Goal: Task Accomplishment & Management: Manage account settings

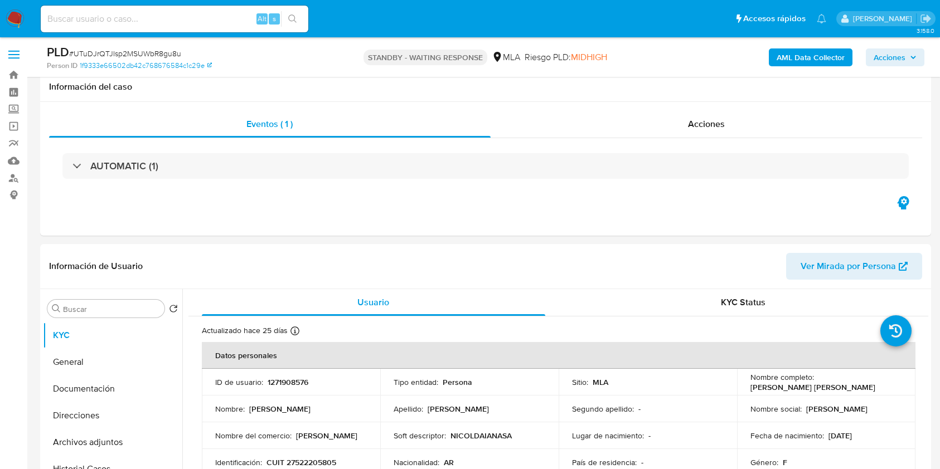
select select "10"
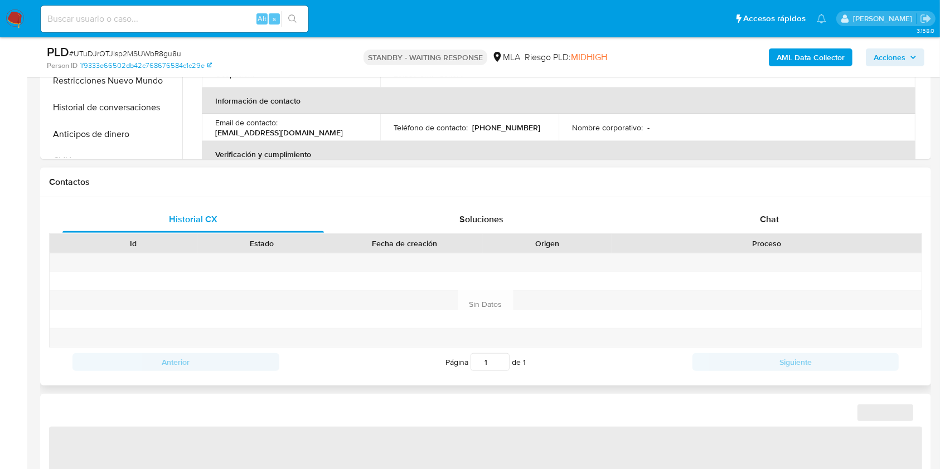
select select "10"
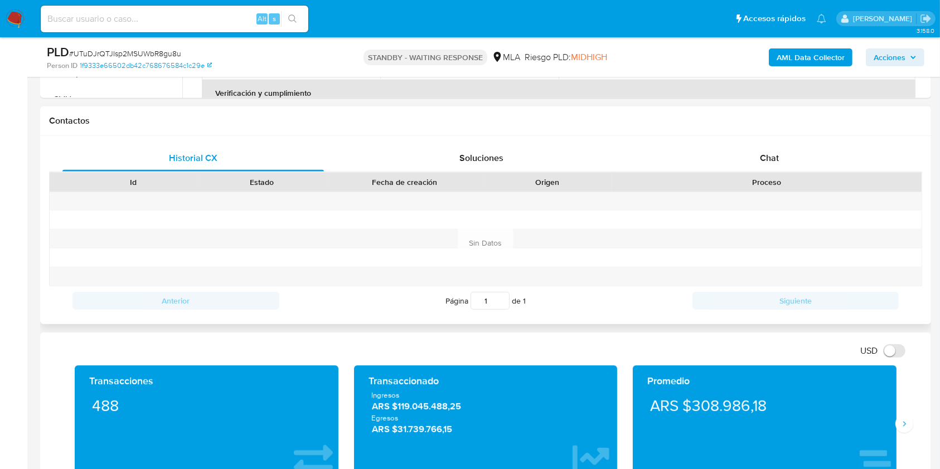
scroll to position [446, 0]
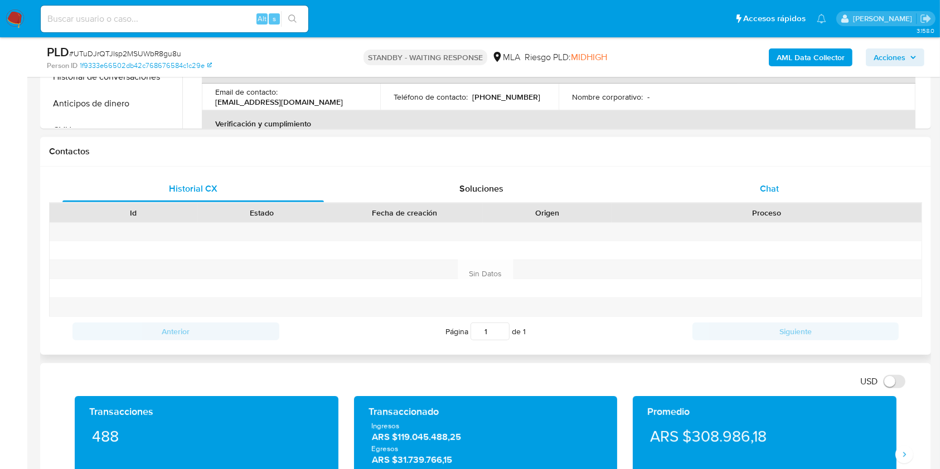
click at [818, 189] on div "Chat" at bounding box center [769, 189] width 261 height 27
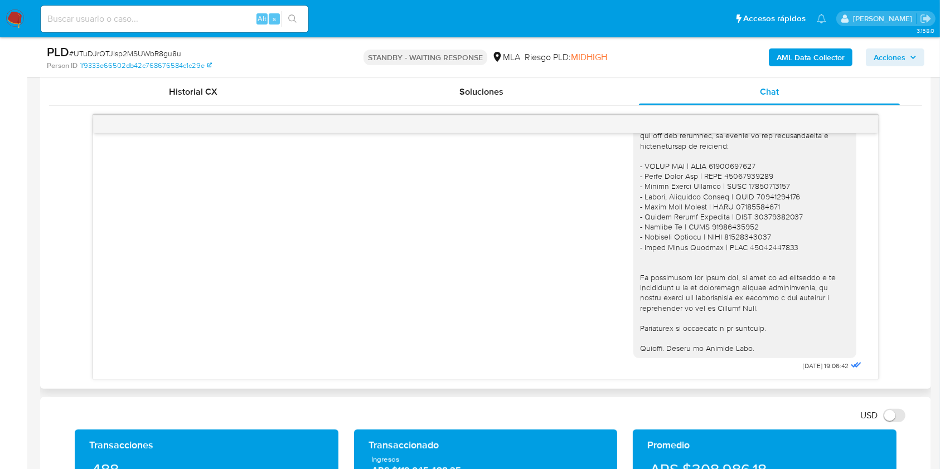
scroll to position [520, 0]
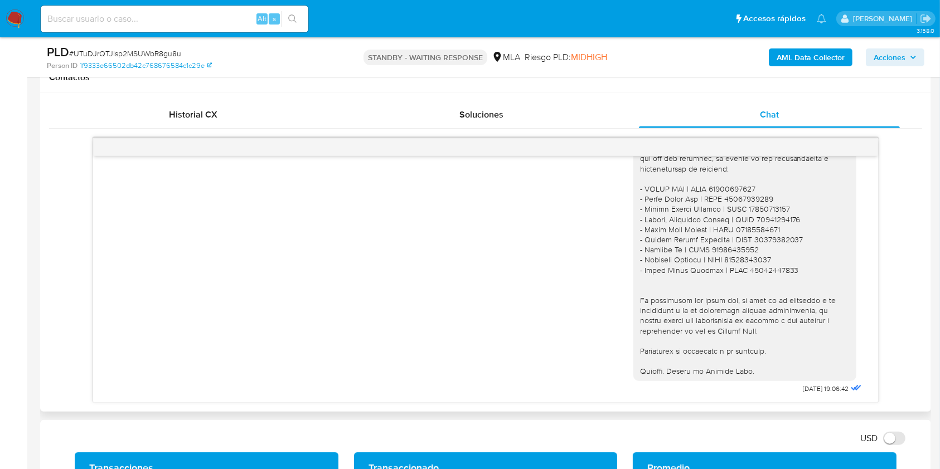
click at [210, 100] on div "Historial CX Soluciones Chat Id Estado Fecha de creación Origen Proceso Anterio…" at bounding box center [485, 252] width 891 height 319
click at [156, 125] on div "Historial CX" at bounding box center [192, 114] width 261 height 27
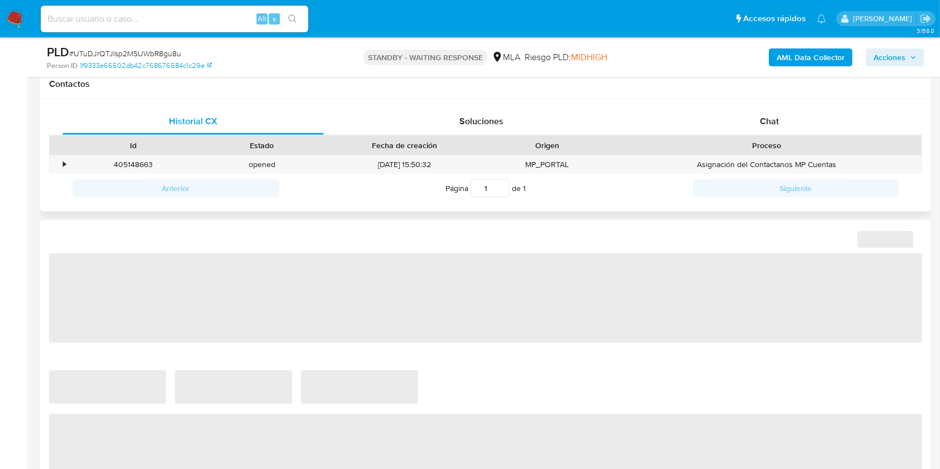
scroll to position [520, 0]
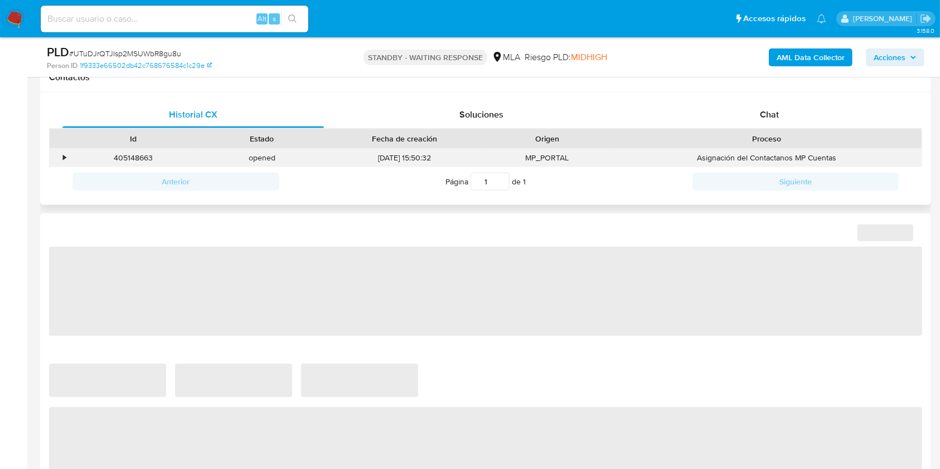
select select "10"
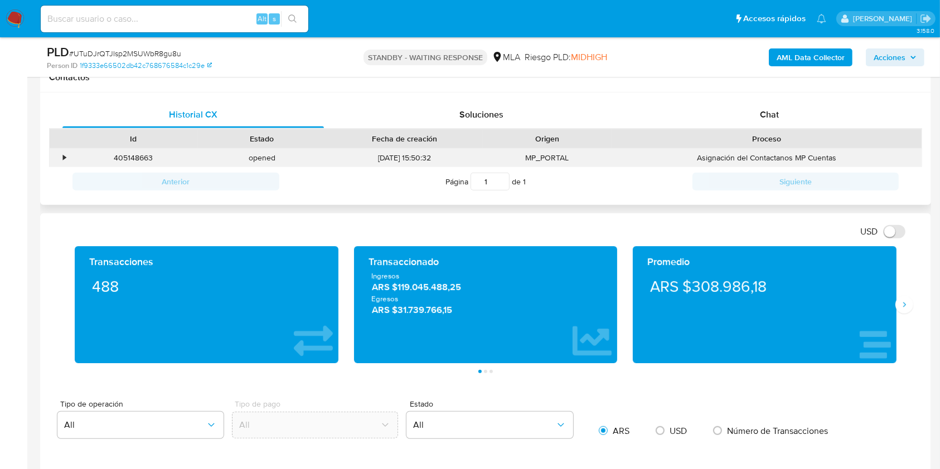
click at [129, 158] on div "405148663" at bounding box center [133, 158] width 129 height 18
copy div "405148663"
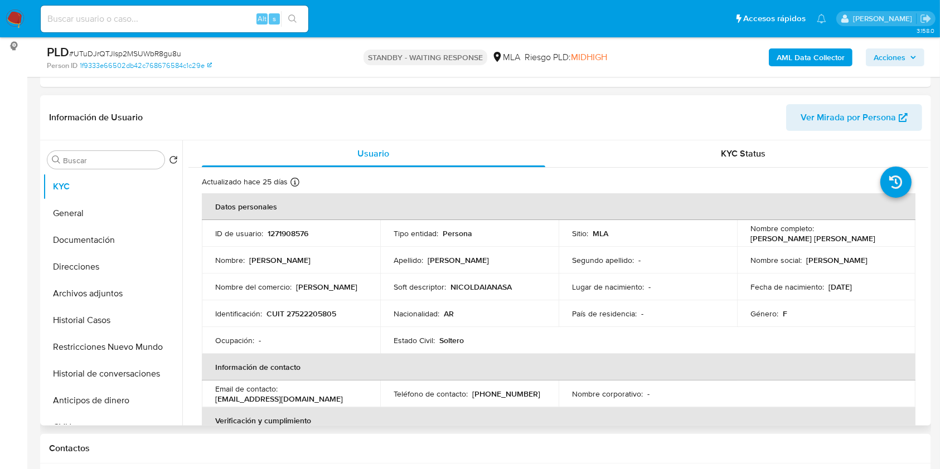
scroll to position [148, 0]
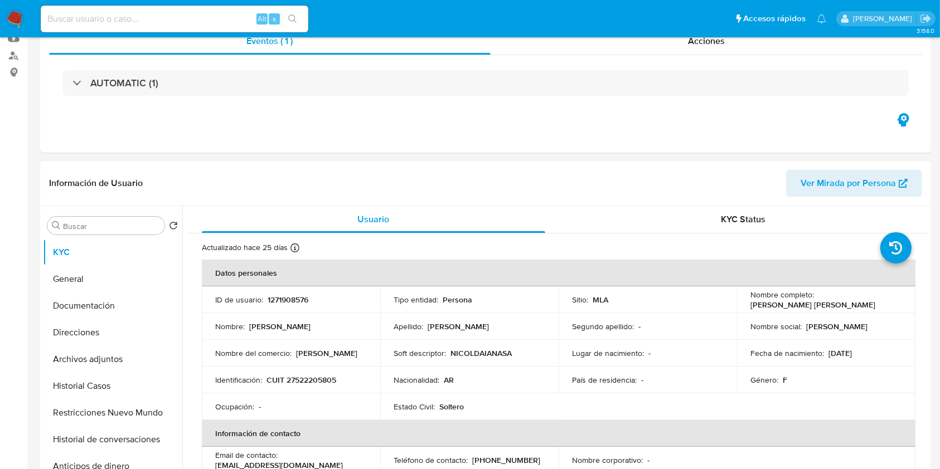
select select "10"
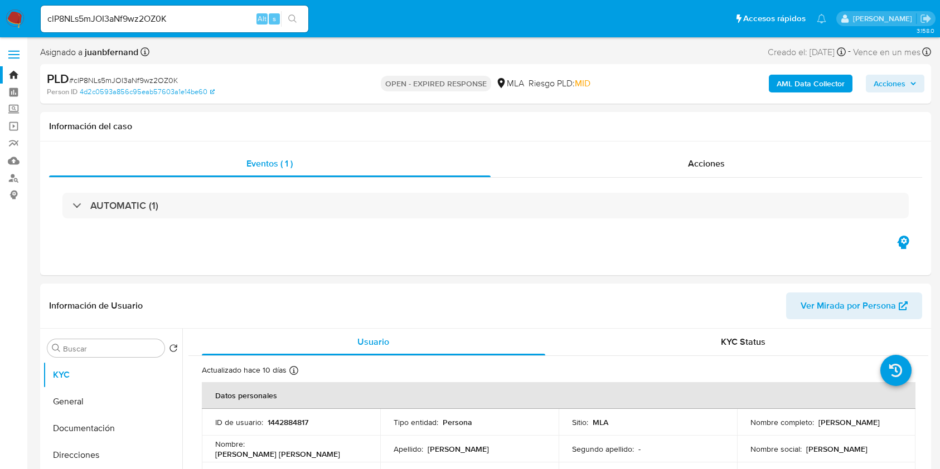
select select "10"
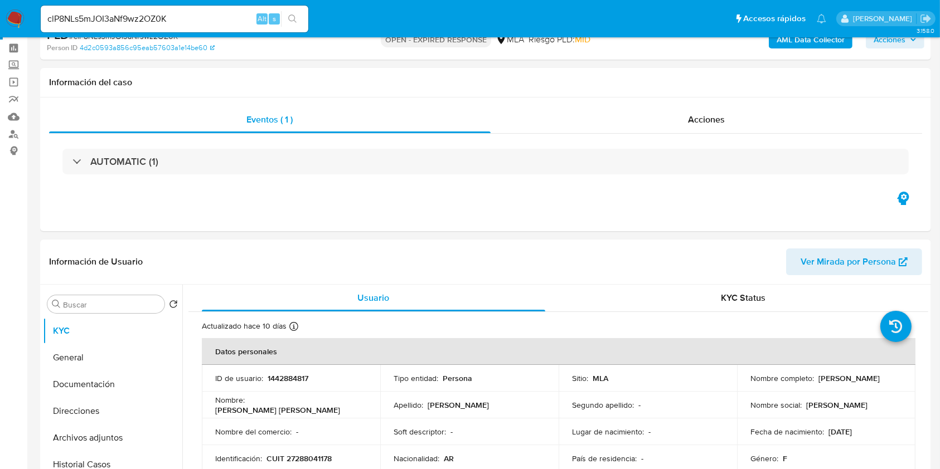
scroll to position [74, 0]
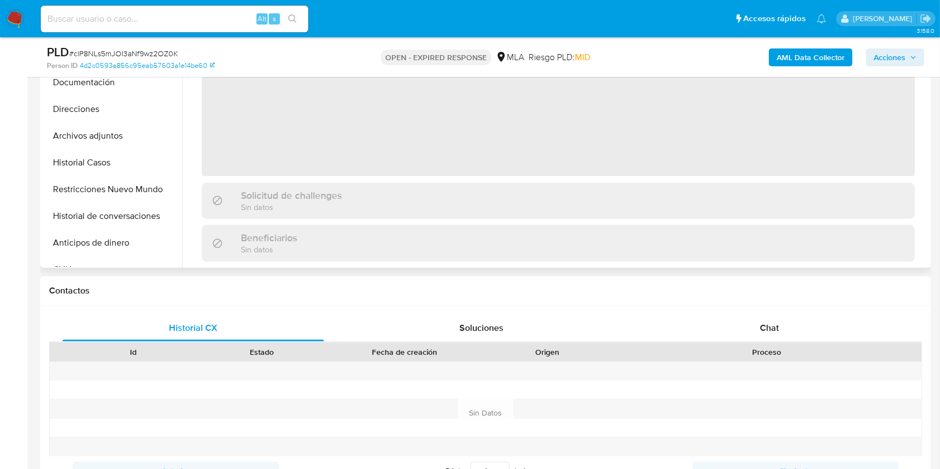
scroll to position [371, 0]
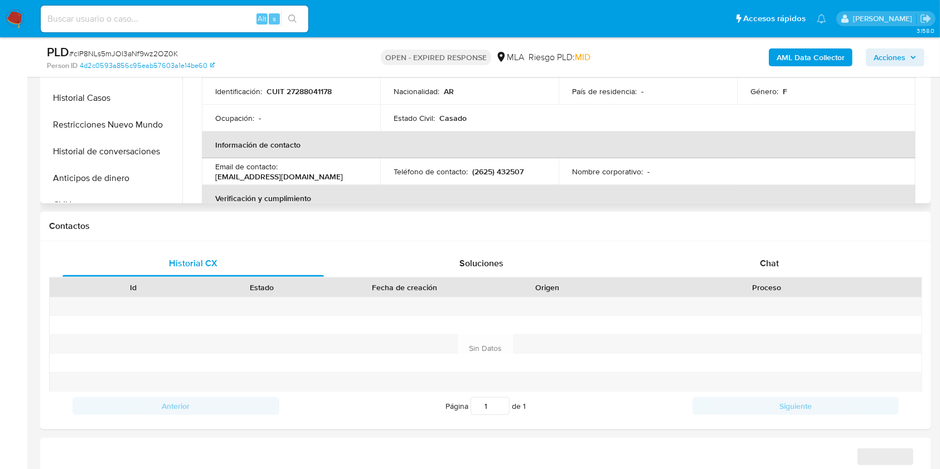
click at [160, 46] on div "PLD # clP8NLs5mJOI3aNf9wz2OZ0K" at bounding box center [191, 52] width 288 height 17
select select "10"
click at [160, 46] on div "PLD # clP8NLs5mJOI3aNf9wz2OZ0K" at bounding box center [191, 52] width 288 height 17
click at [156, 49] on span "# clP8NLs5mJOI3aNf9wz2OZ0K" at bounding box center [123, 53] width 109 height 11
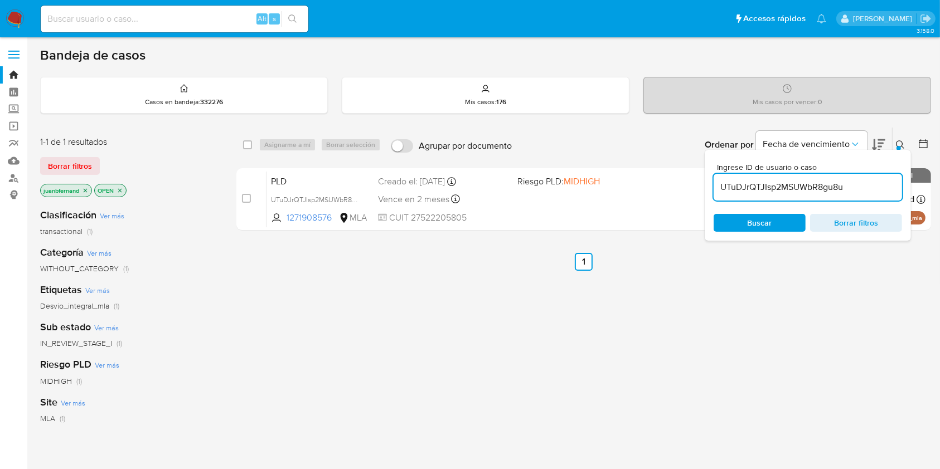
click at [863, 192] on input "UTuDJrQTJIsp2MSUWbR8gu8u" at bounding box center [808, 187] width 188 height 14
paste input "clP8NLs5mJOI3aNf9wz2OZ0K"
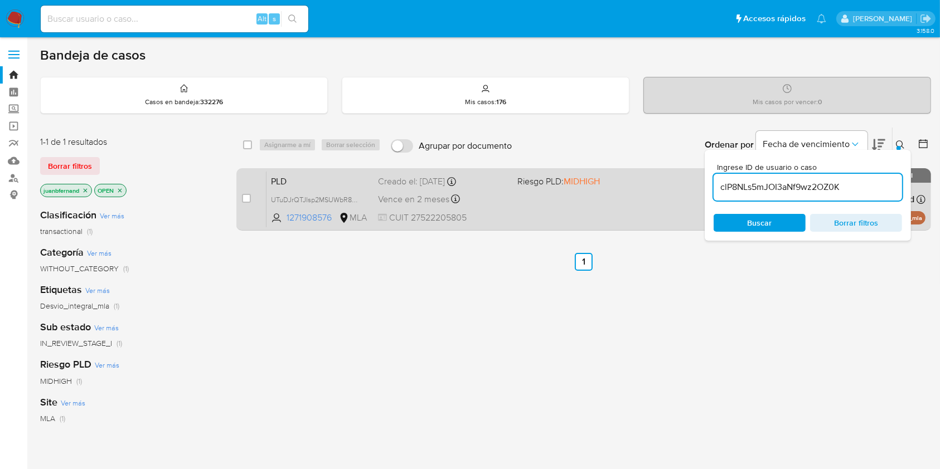
type input "clP8NLs5mJOI3aNf9wz2OZ0K"
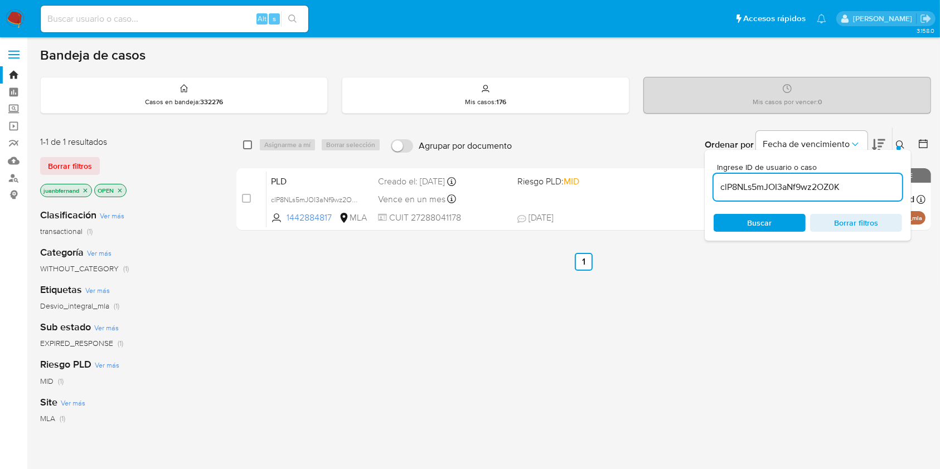
click at [248, 145] on input "checkbox" at bounding box center [247, 144] width 9 height 9
checkbox input "true"
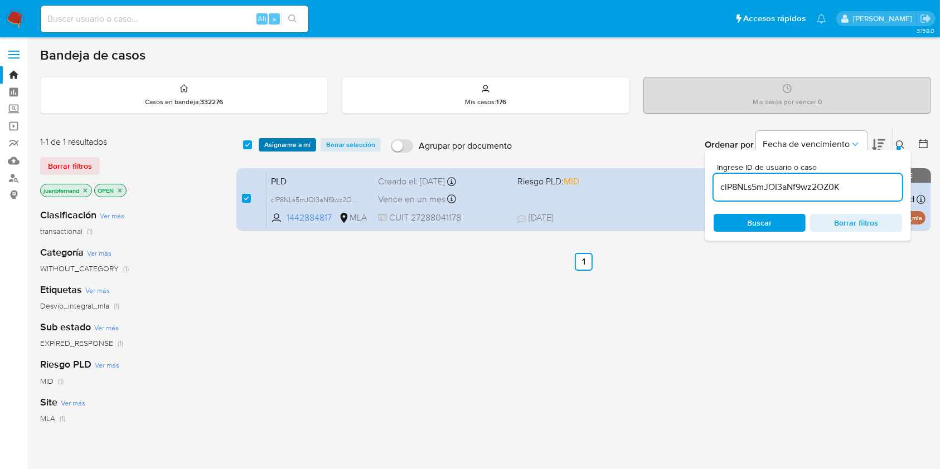
click at [278, 145] on span "Asignarme a mí" at bounding box center [287, 144] width 46 height 11
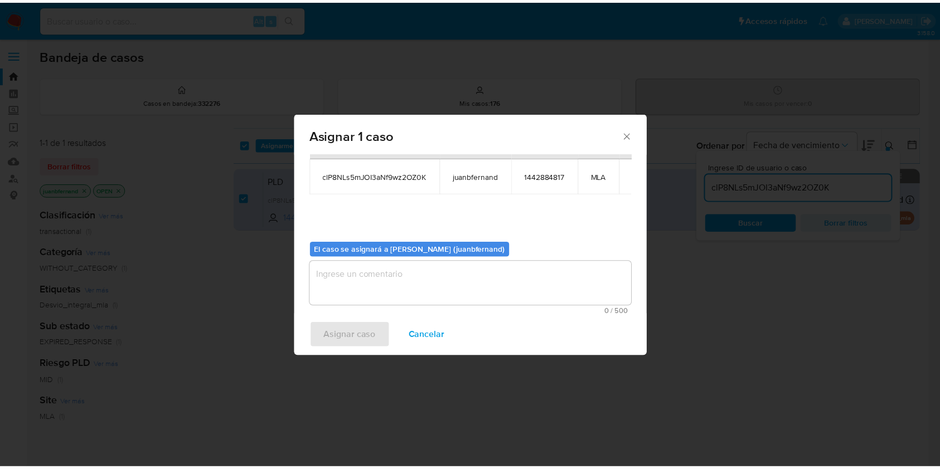
scroll to position [57, 0]
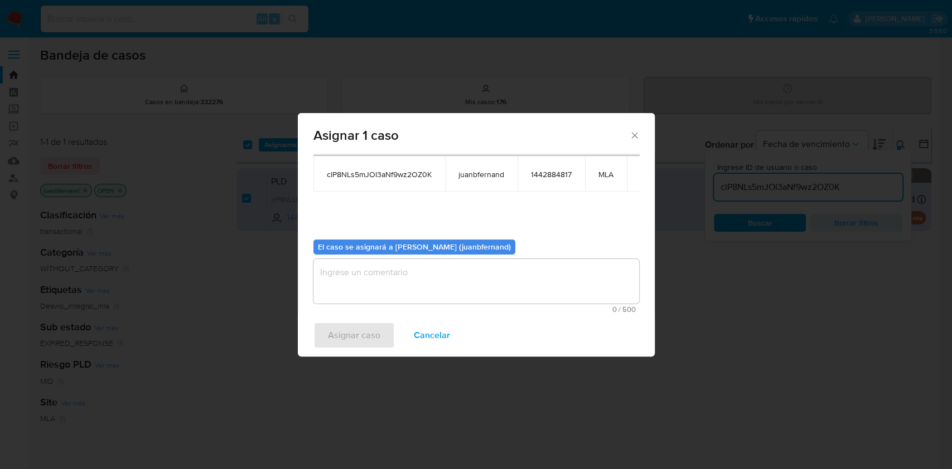
click at [394, 250] on b "El caso se asignará a Juan Bautista Fernandez (juanbfernand)" at bounding box center [414, 246] width 193 height 11
click at [398, 279] on textarea "assign-modal" at bounding box center [476, 281] width 326 height 45
click at [376, 329] on span "Asignar caso" at bounding box center [354, 335] width 52 height 25
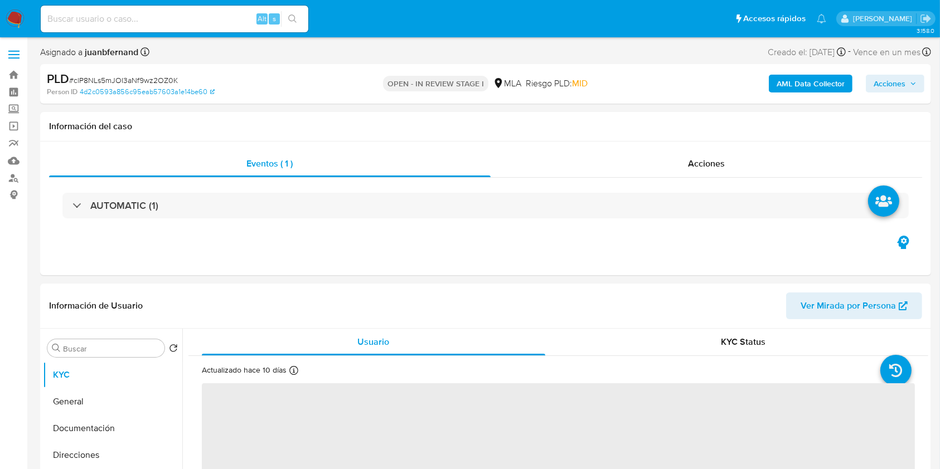
select select "10"
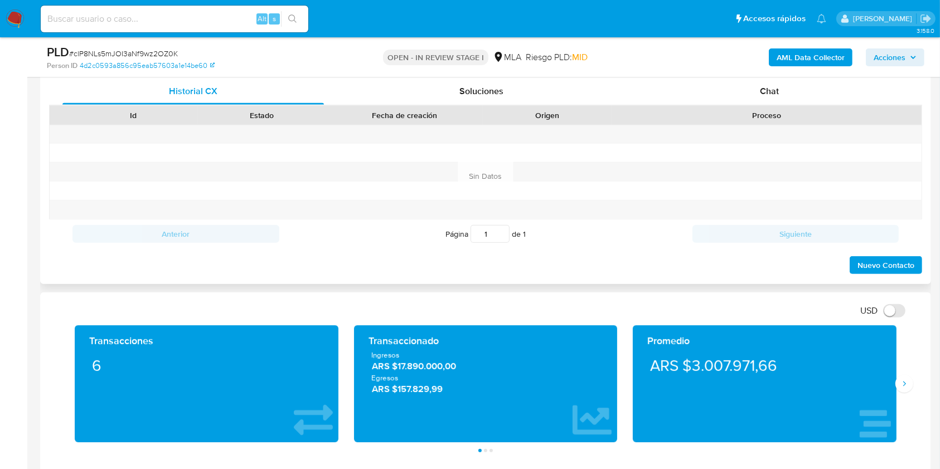
scroll to position [520, 0]
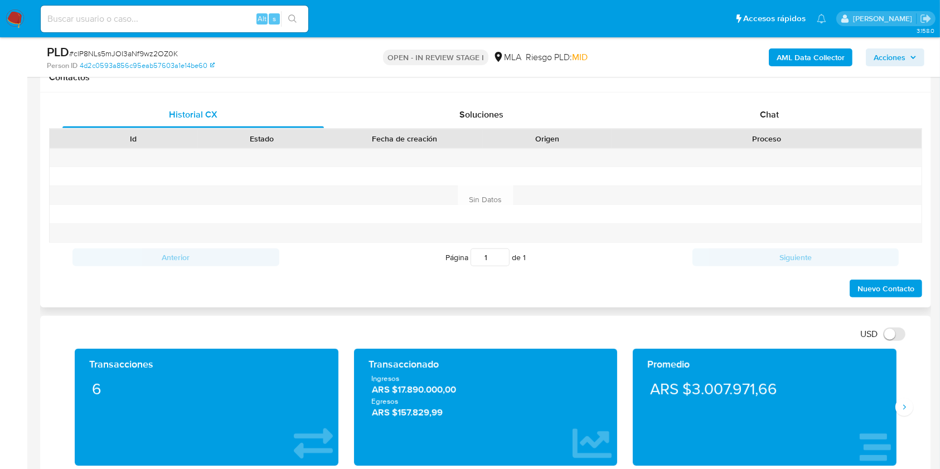
click at [792, 120] on div "Chat" at bounding box center [769, 114] width 261 height 27
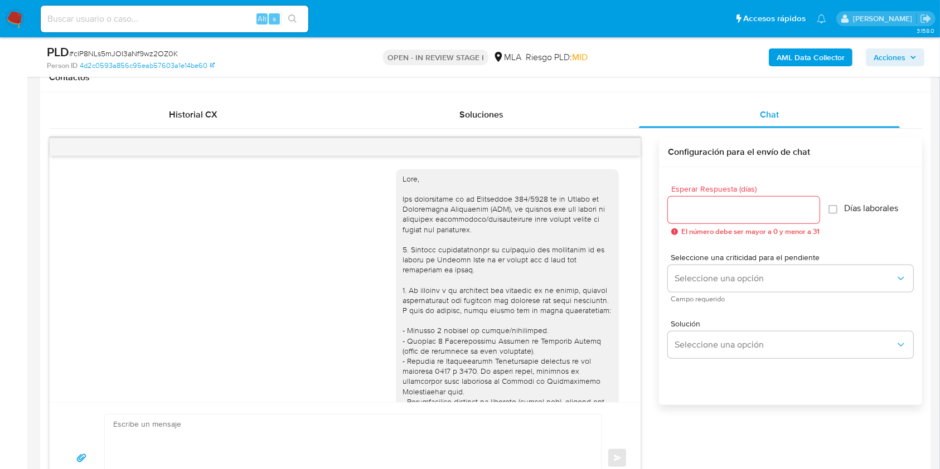
scroll to position [1247, 0]
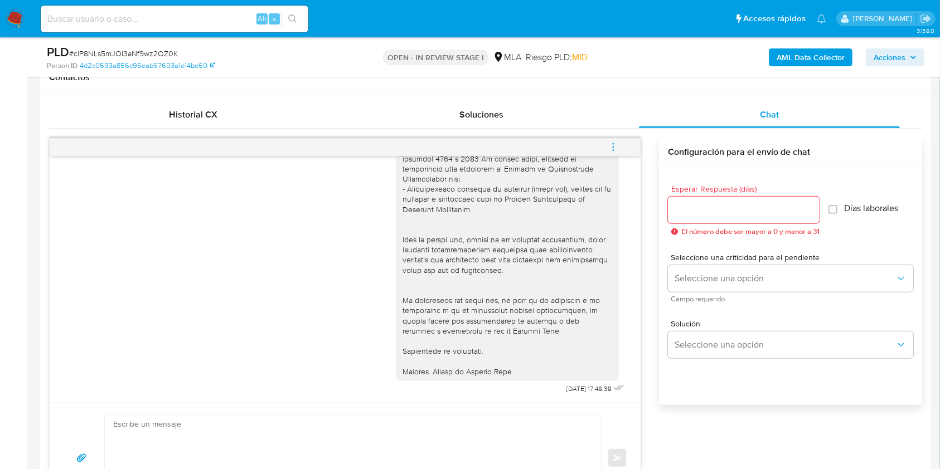
click at [621, 145] on button "menu-action" at bounding box center [613, 147] width 37 height 27
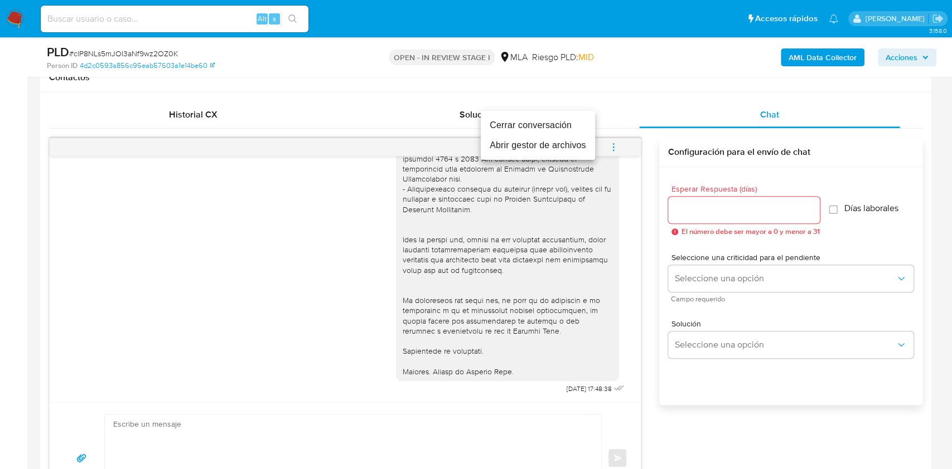
click at [536, 123] on li "Cerrar conversación" at bounding box center [538, 125] width 114 height 20
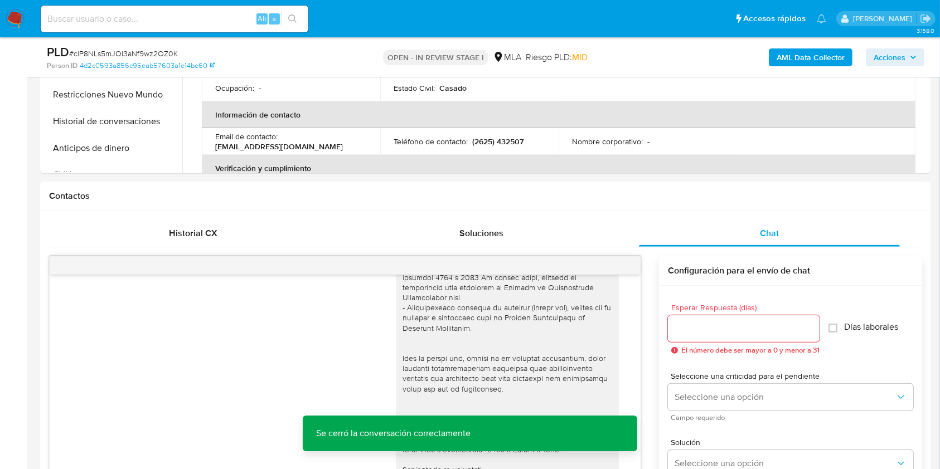
scroll to position [297, 0]
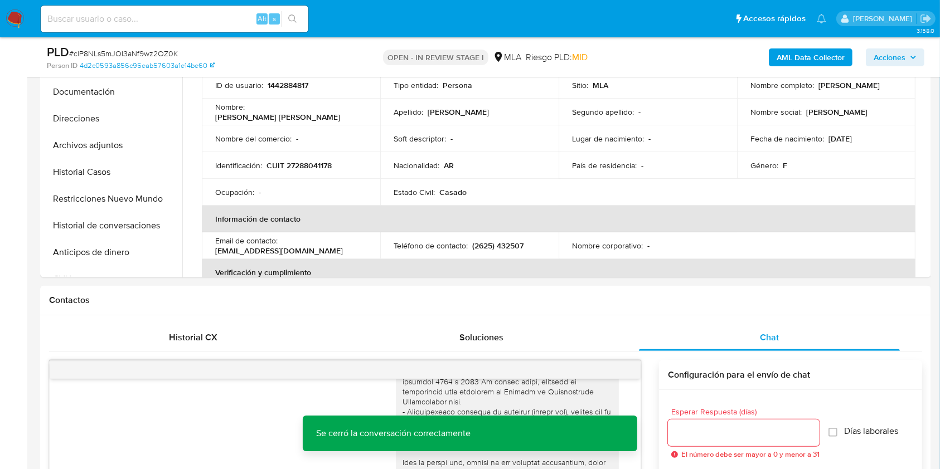
click at [804, 72] on div "PLD # clP8NLs5mJOI3aNf9wz2OZ0K Person ID 4d2c0593a856c95eab57603a1e14be60 OPEN …" at bounding box center [485, 57] width 891 height 40
click at [62, 188] on button "Restricciones Nuevo Mundo" at bounding box center [108, 199] width 130 height 27
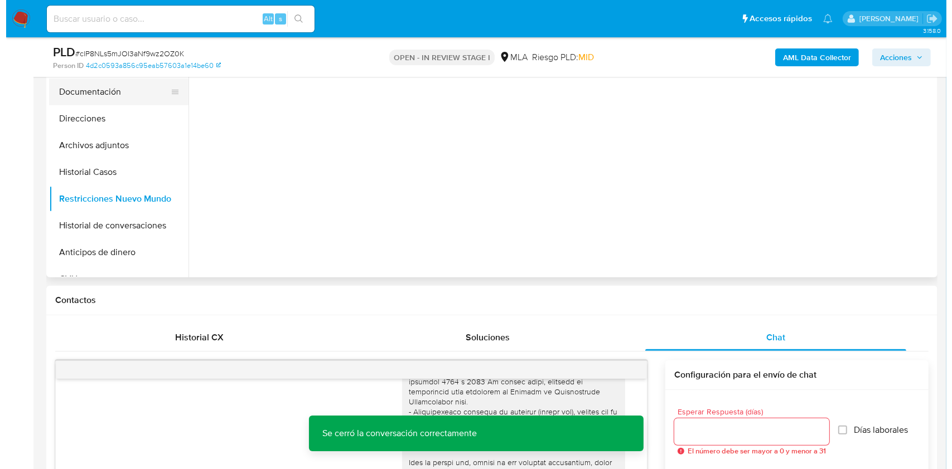
scroll to position [223, 0]
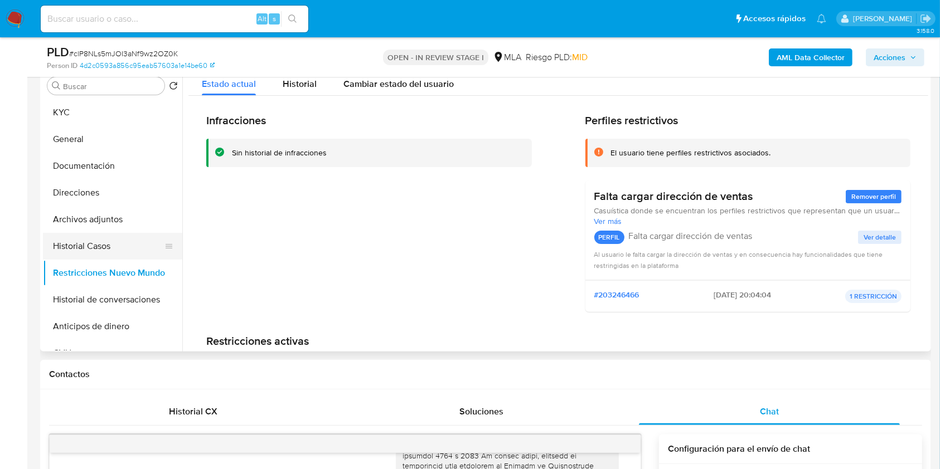
click at [89, 252] on button "Historial Casos" at bounding box center [108, 246] width 130 height 27
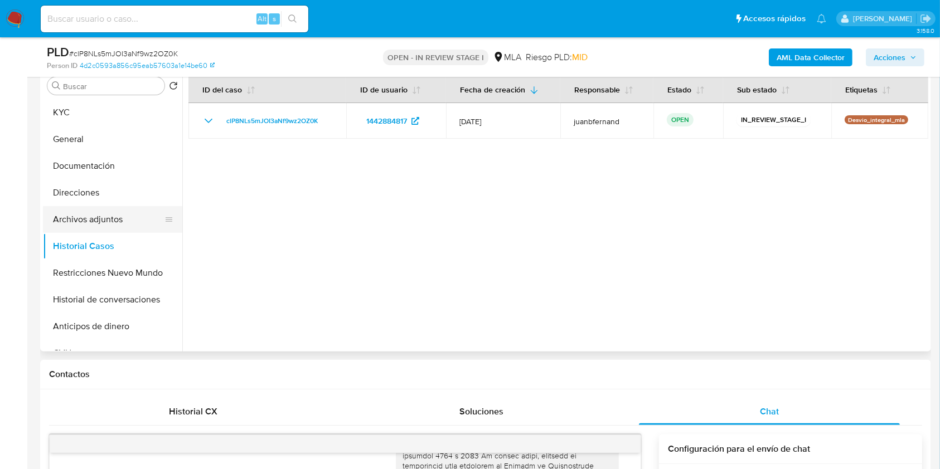
click at [97, 224] on button "Archivos adjuntos" at bounding box center [108, 219] width 130 height 27
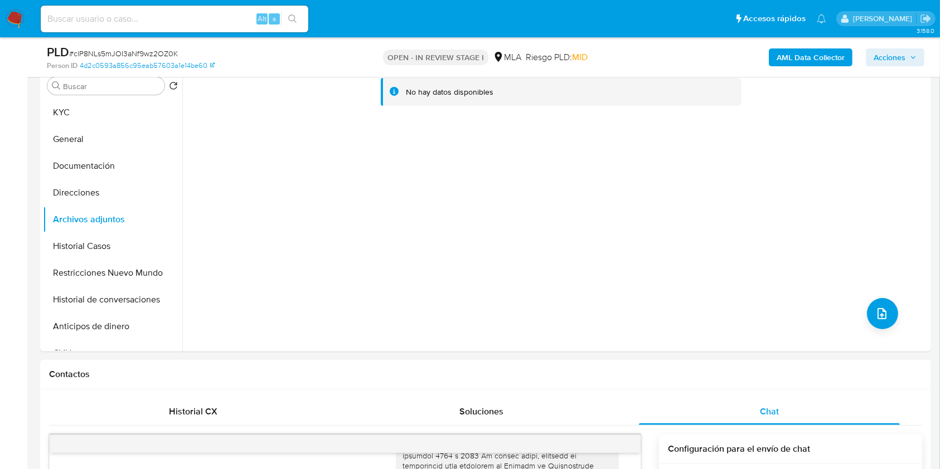
click at [841, 56] on b "AML Data Collector" at bounding box center [811, 57] width 68 height 18
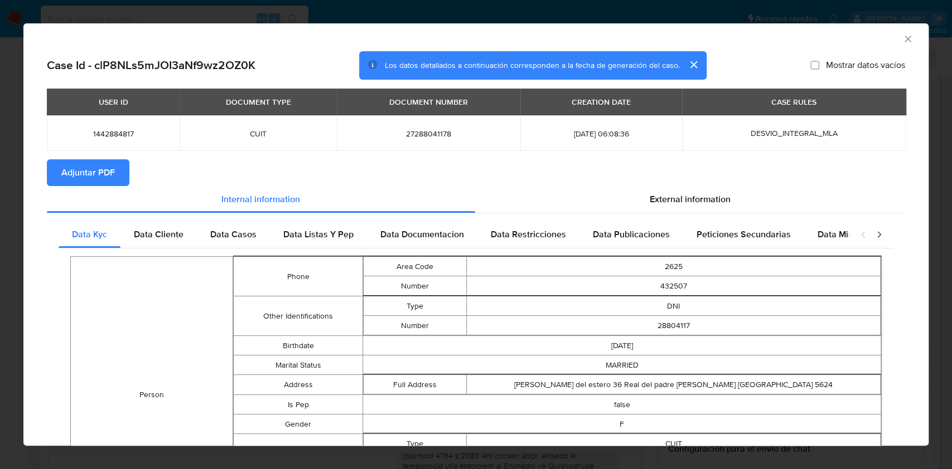
click at [113, 184] on span "Adjuntar PDF" at bounding box center [88, 173] width 54 height 25
click at [902, 42] on icon "Cerrar ventana" at bounding box center [907, 38] width 11 height 11
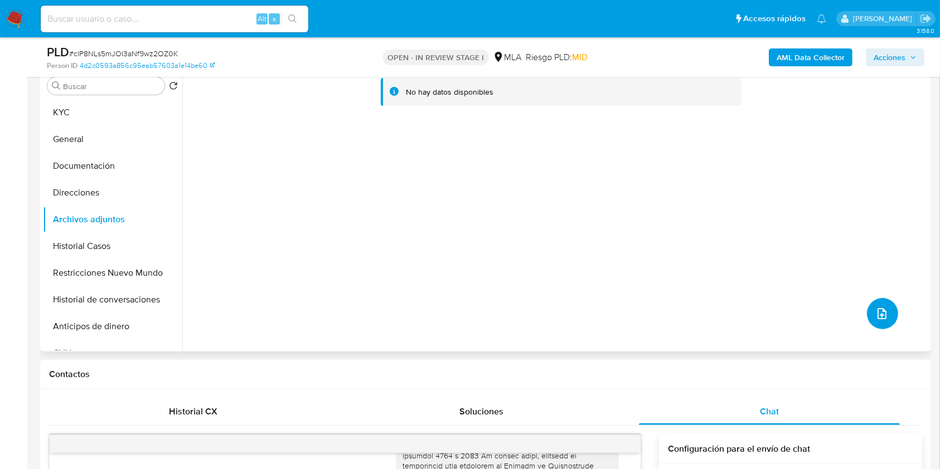
click at [877, 310] on icon "upload-file" at bounding box center [881, 313] width 9 height 11
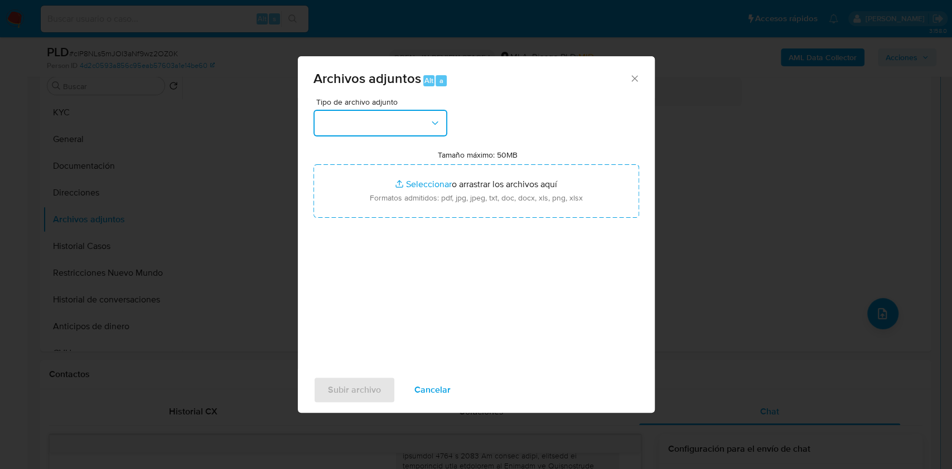
click at [398, 118] on button "button" at bounding box center [380, 123] width 134 height 27
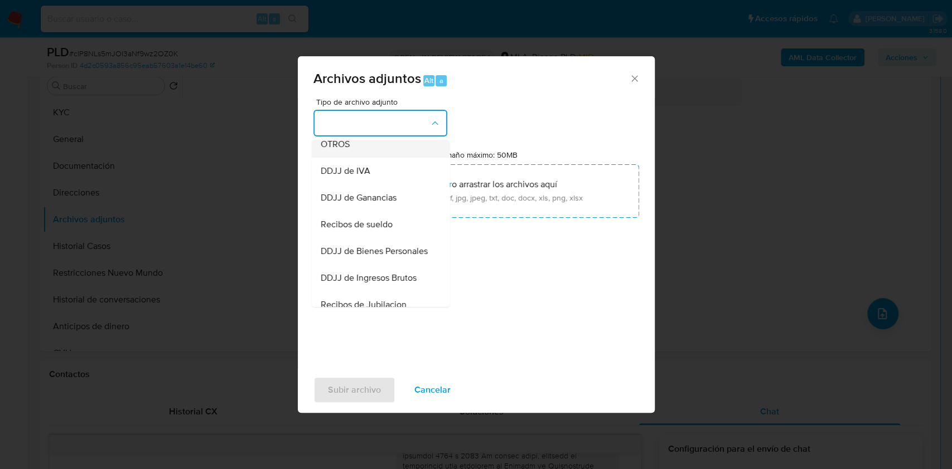
click at [375, 158] on div "OTROS" at bounding box center [377, 144] width 114 height 27
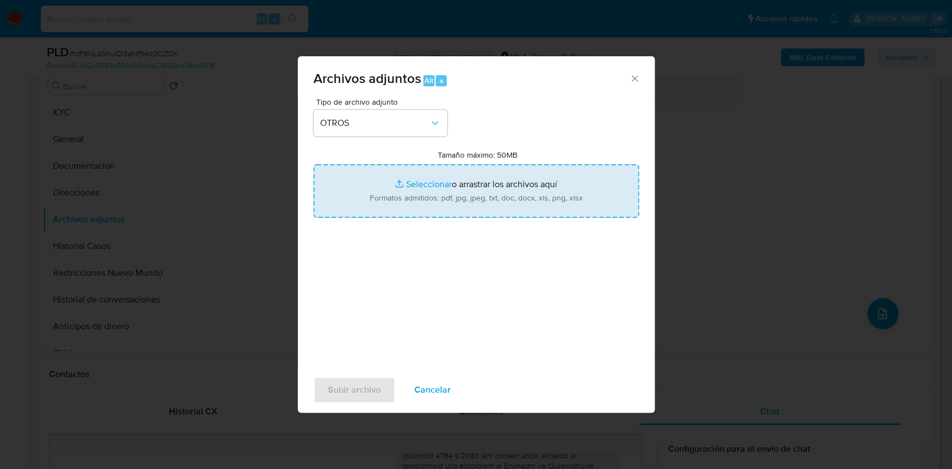
type input "C:\fakepath\Caselog clP8NLs5mJOI3aNf9wz2OZ0K_2025_07_17_20_24_16.docx"
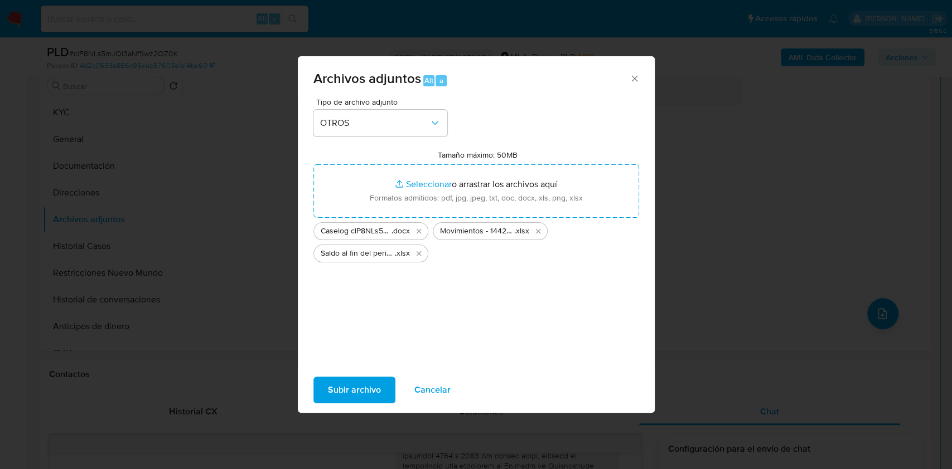
click at [385, 390] on button "Subir archivo" at bounding box center [354, 390] width 82 height 27
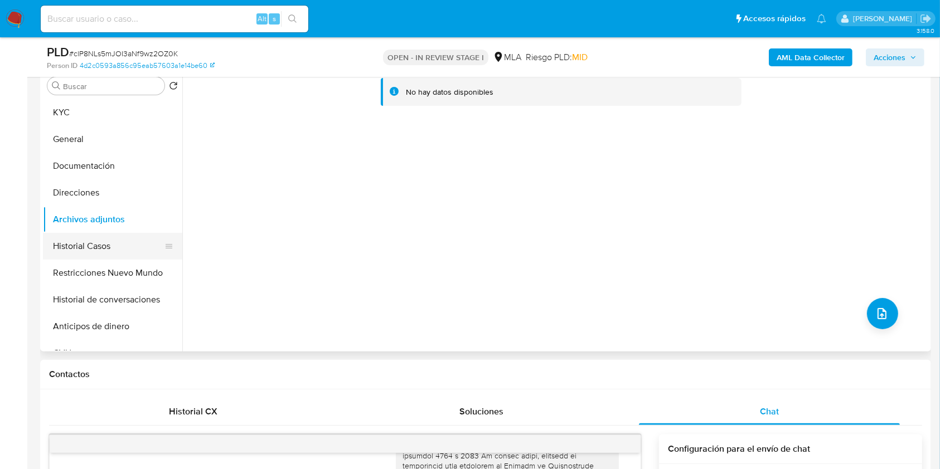
click at [94, 244] on button "Historial Casos" at bounding box center [108, 246] width 130 height 27
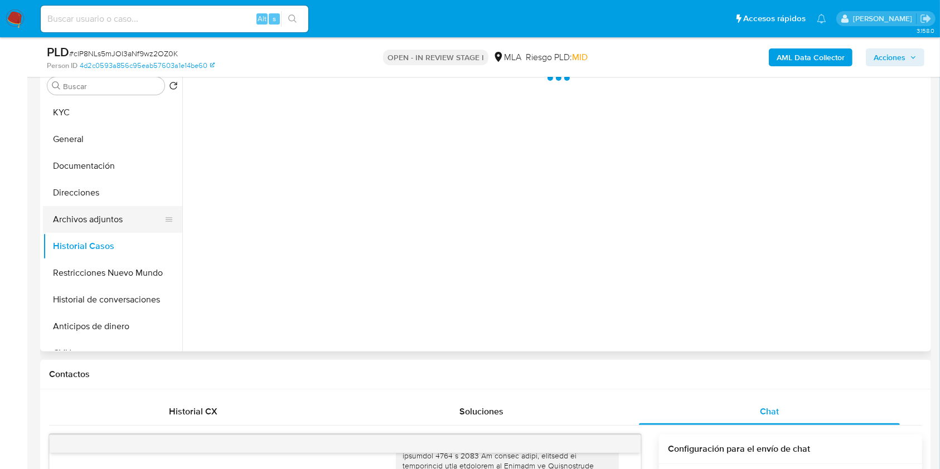
click at [84, 208] on button "Archivos adjuntos" at bounding box center [108, 219] width 130 height 27
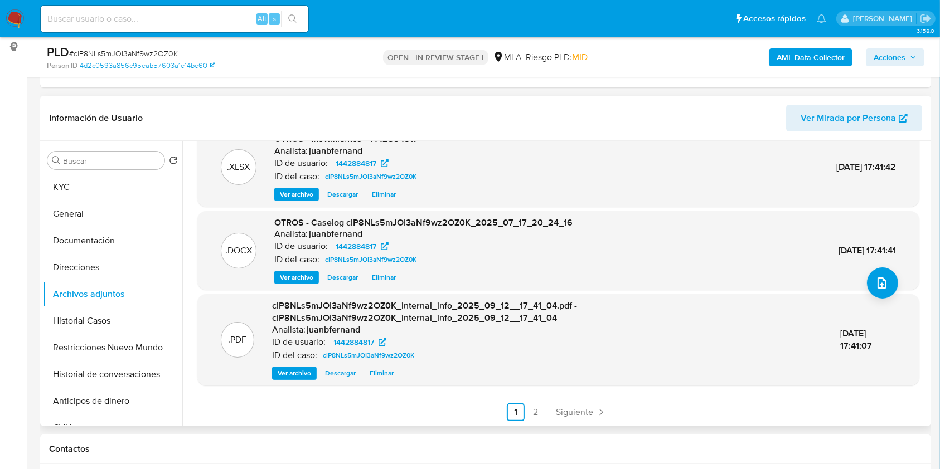
scroll to position [106, 0]
click at [561, 401] on div ".XLSX OTROS - Saldo al fin del periodo Analista: juanbfernand ID de usuario: 14…" at bounding box center [558, 232] width 722 height 377
click at [566, 409] on span "Siguiente" at bounding box center [574, 412] width 37 height 9
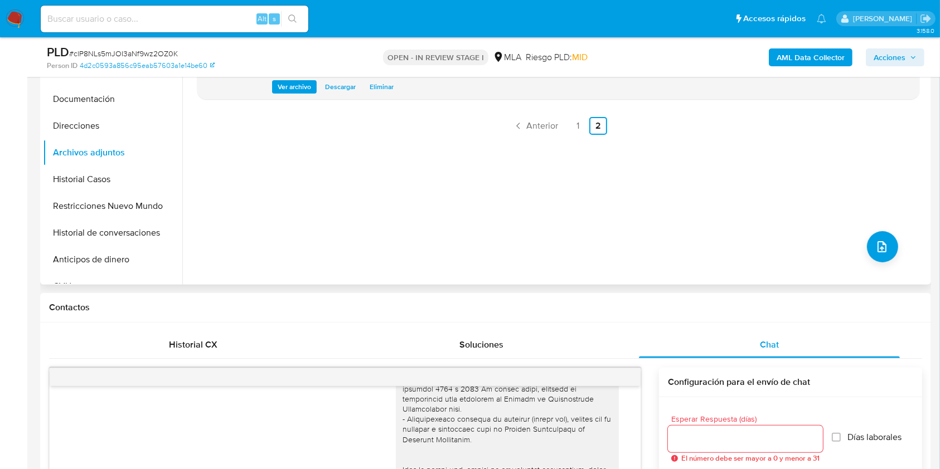
scroll to position [148, 0]
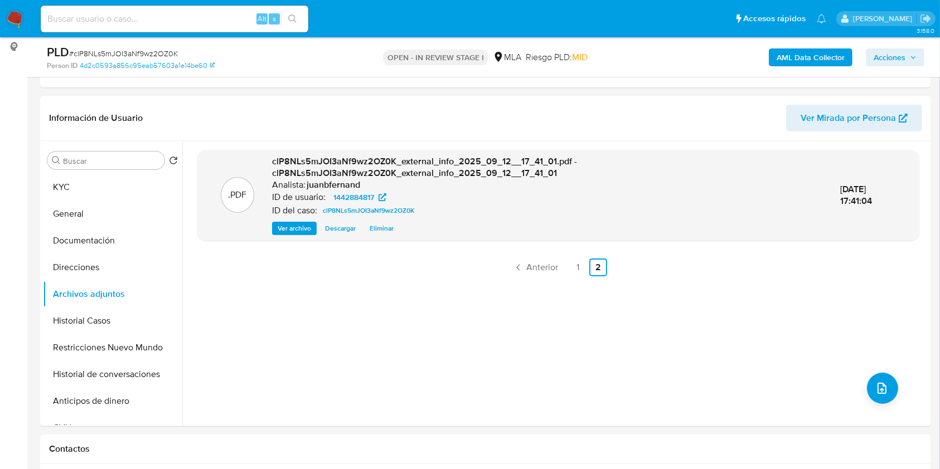
drag, startPoint x: 892, startPoint y: 55, endPoint x: 877, endPoint y: 64, distance: 17.8
click at [893, 54] on span "Acciones" at bounding box center [890, 57] width 32 height 18
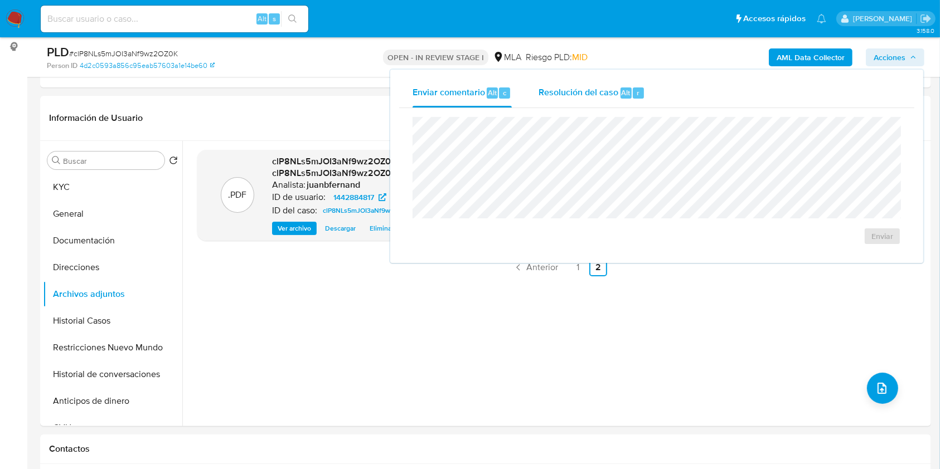
click at [604, 99] on div "Resolución del caso Alt r" at bounding box center [592, 93] width 106 height 29
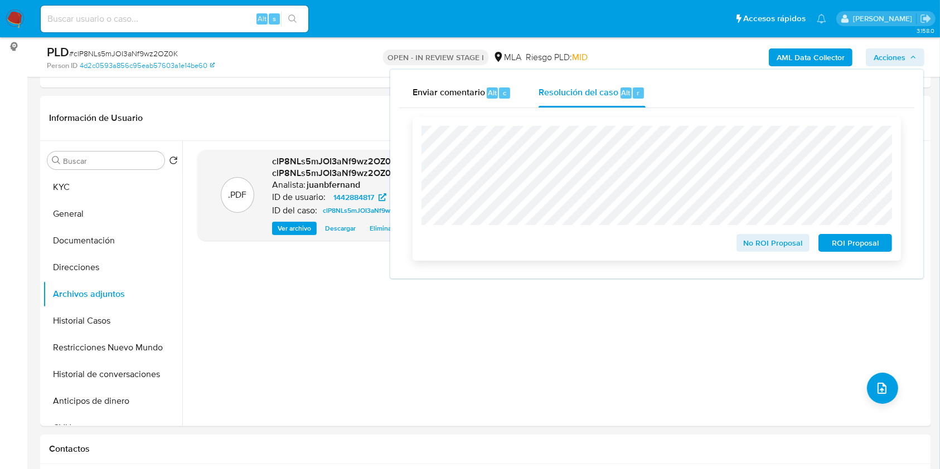
click at [750, 246] on span "No ROI Proposal" at bounding box center [773, 243] width 58 height 16
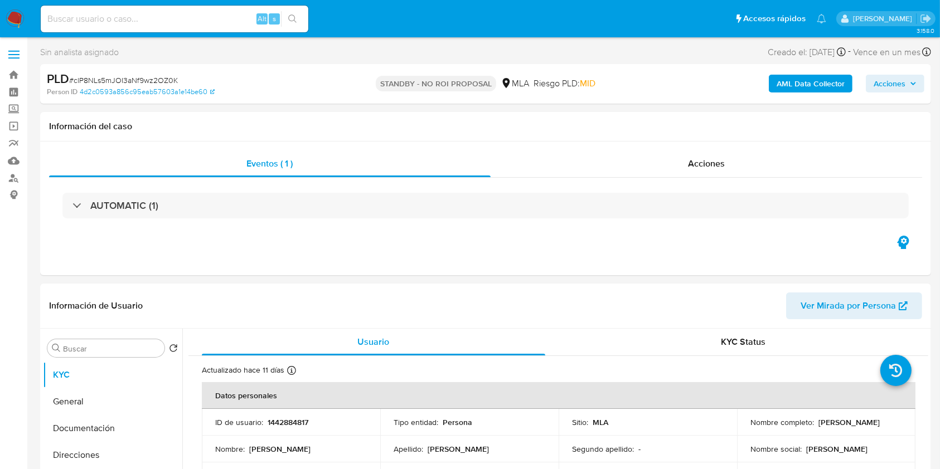
select select "10"
click at [221, 19] on input at bounding box center [175, 19] width 268 height 14
paste input "WBqMU66ZVCt1I8AxFuWCqFem"
type input "WBqMU66ZVCt1I8AxFuWCqFem"
click at [288, 20] on icon "search-icon" at bounding box center [292, 18] width 9 height 9
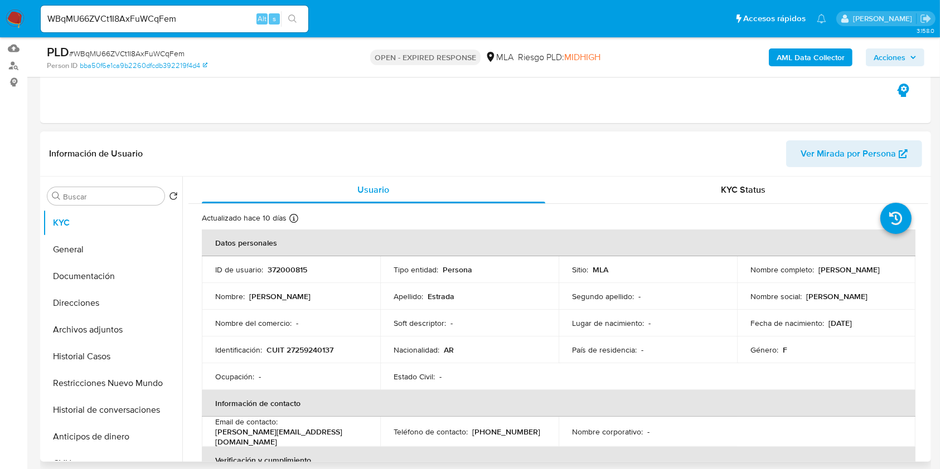
scroll to position [297, 0]
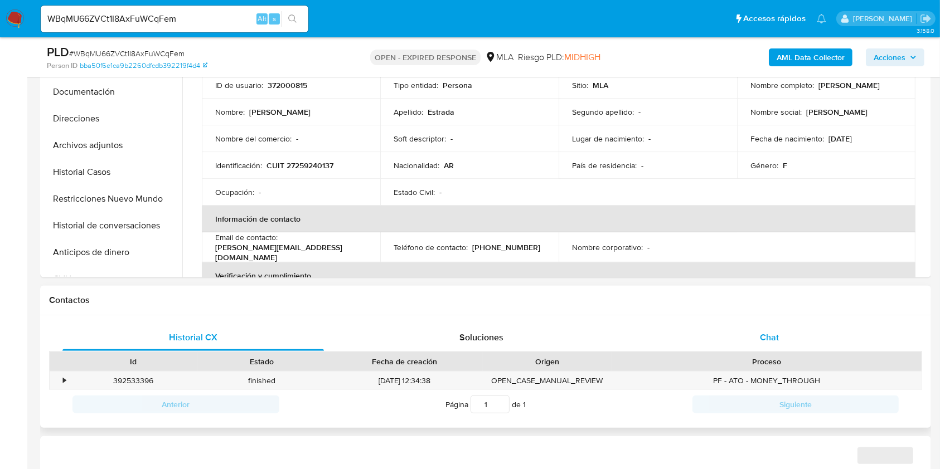
select select "10"
click at [787, 346] on div "Chat" at bounding box center [769, 337] width 261 height 27
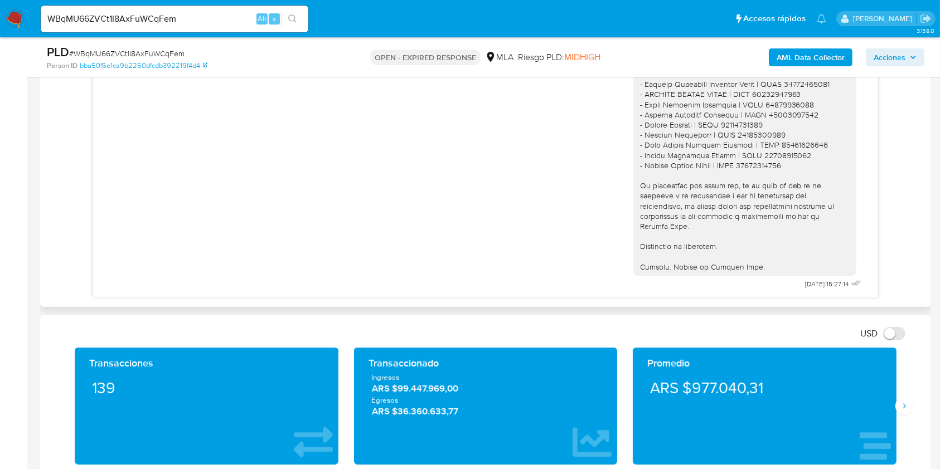
scroll to position [446, 0]
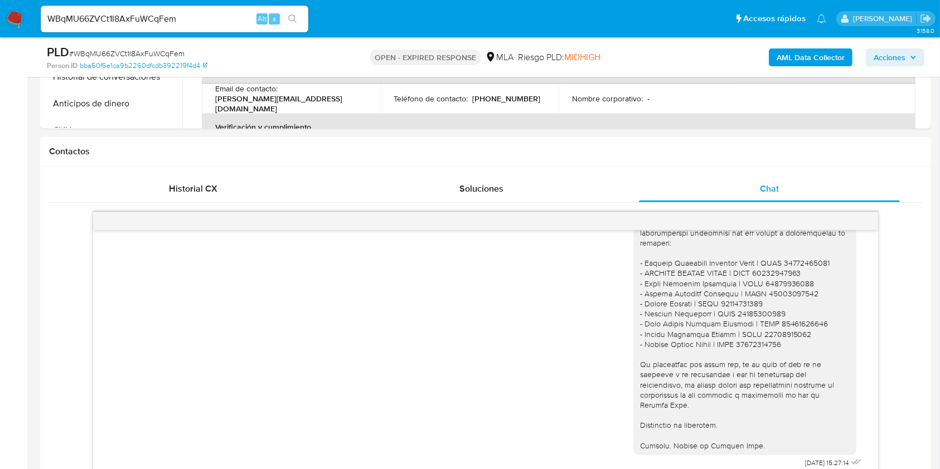
click at [182, 27] on div "WBqMU66ZVCt1I8AxFuWCqFem Alt s" at bounding box center [175, 19] width 268 height 27
click at [186, 22] on input "WBqMU66ZVCt1I8AxFuWCqFem" at bounding box center [175, 19] width 268 height 14
paste input "6VyVONtqhTVPq2VJT6rwuFHo"
type input "6VyVONtqhTVPq2VJT6rwuFHo"
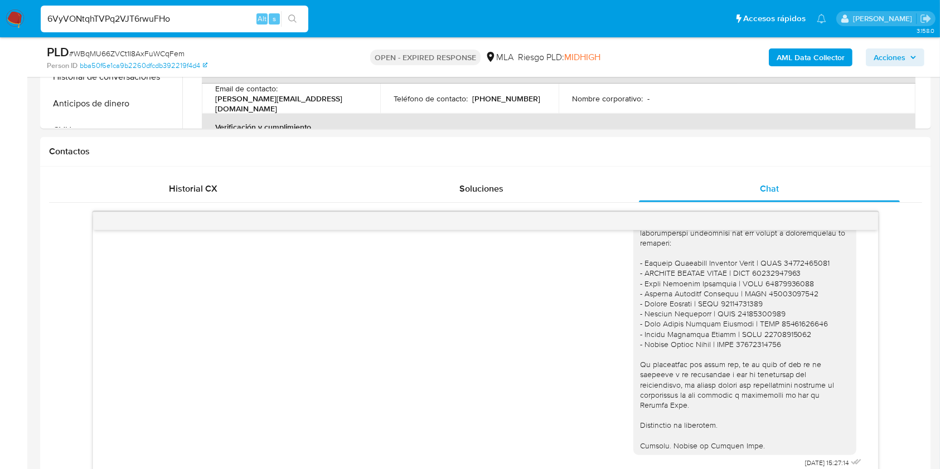
click at [297, 23] on icon "search-icon" at bounding box center [292, 18] width 9 height 9
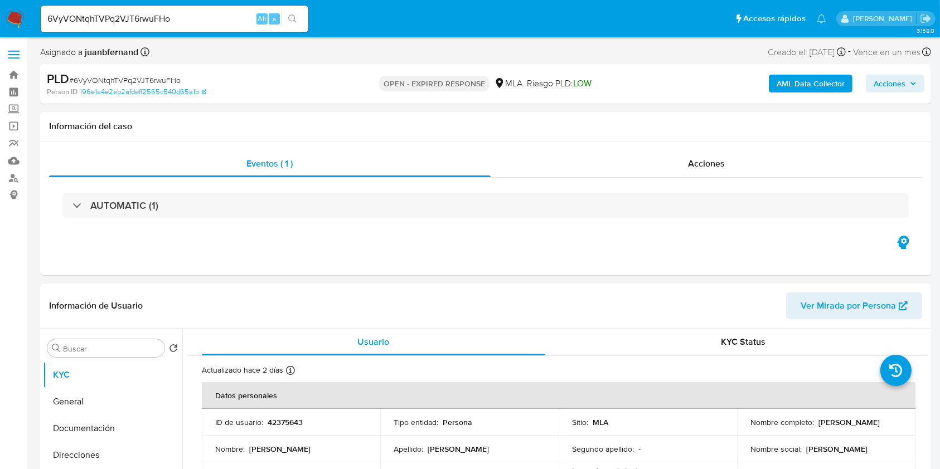
select select "10"
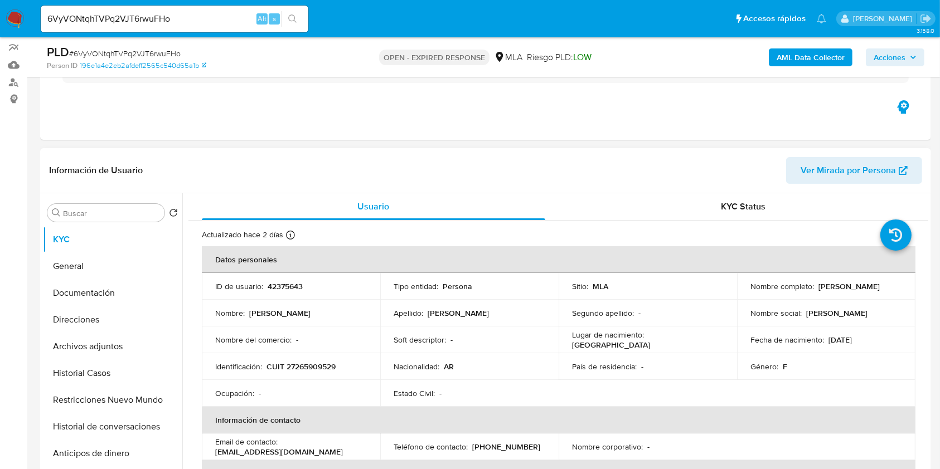
scroll to position [148, 0]
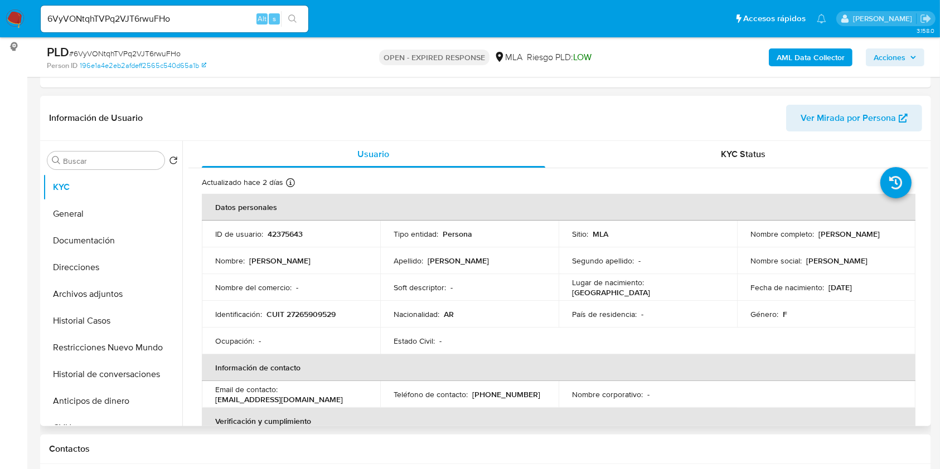
click at [296, 399] on p "nanatam1978@gmail.com" at bounding box center [279, 400] width 128 height 10
drag, startPoint x: 296, startPoint y: 399, endPoint x: 227, endPoint y: 398, distance: 68.6
click at [227, 398] on p "nanatam1978@gmail.com" at bounding box center [279, 400] width 128 height 10
copy p "nanatam1978@gmail.com"
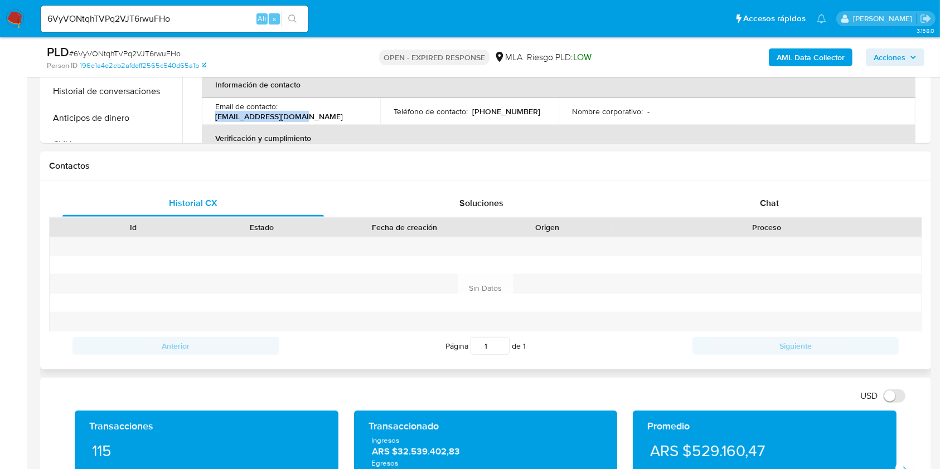
scroll to position [446, 0]
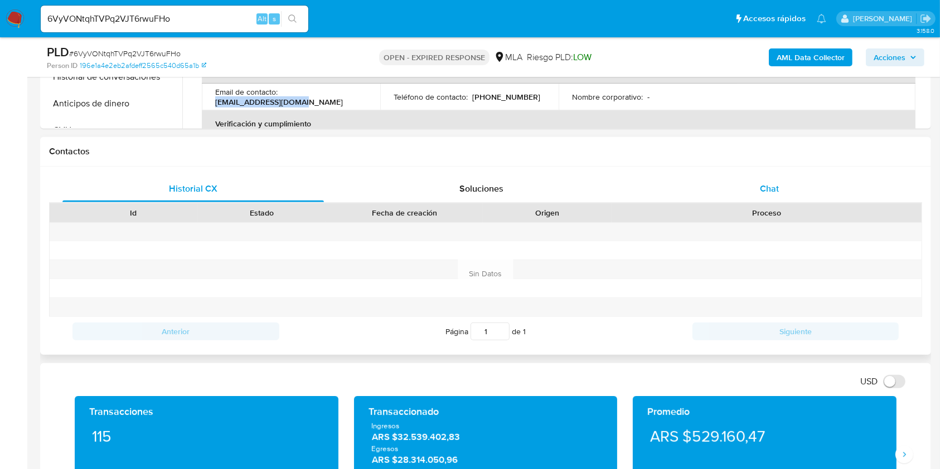
click at [754, 186] on div "Chat" at bounding box center [769, 189] width 261 height 27
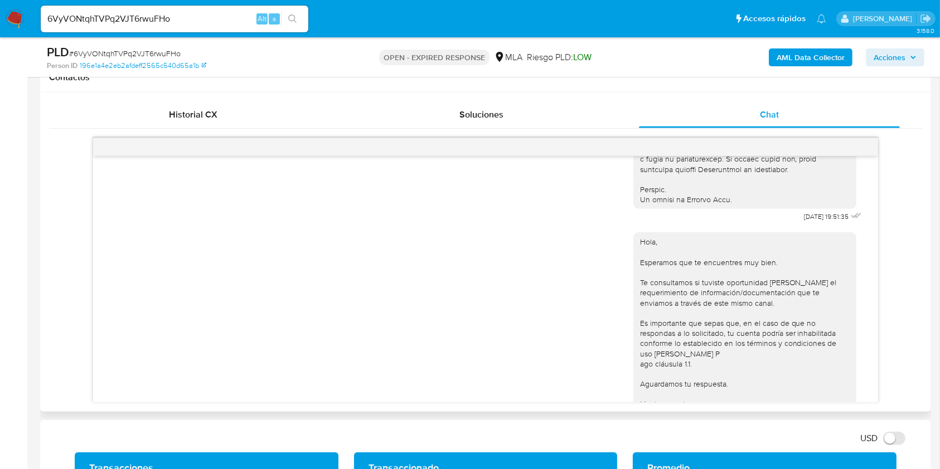
scroll to position [521, 0]
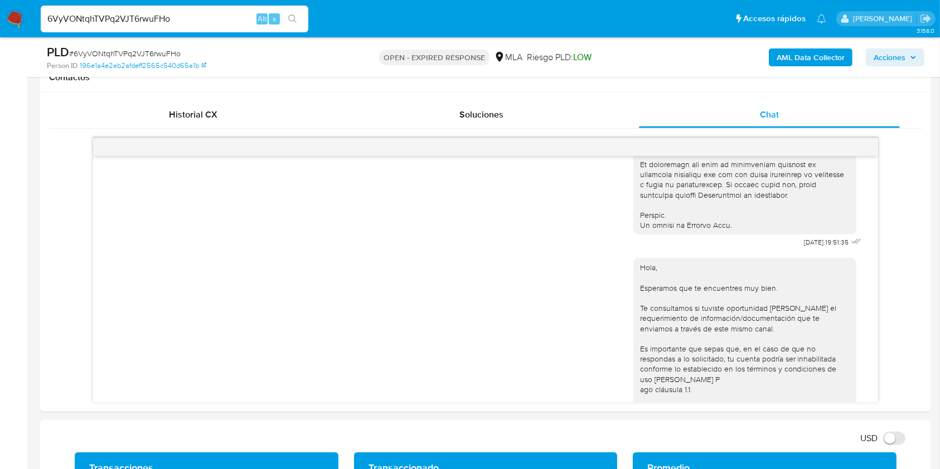
click at [165, 20] on input "6VyVONtqhTVPq2VJT6rwuFHo" at bounding box center [175, 19] width 268 height 14
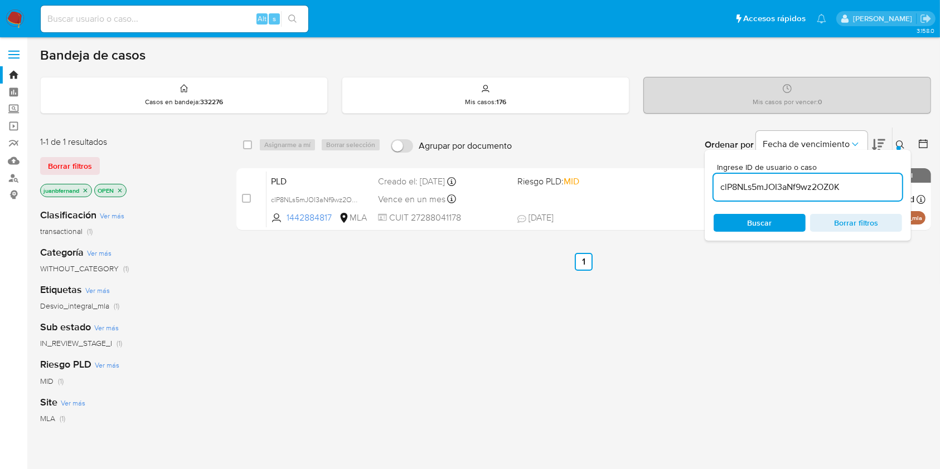
click at [843, 186] on input "clP8NLs5mJOI3aNf9wz2OZ0K" at bounding box center [808, 187] width 188 height 14
paste input "6VyVONtqhTVPq2VJT6rwuFHo"
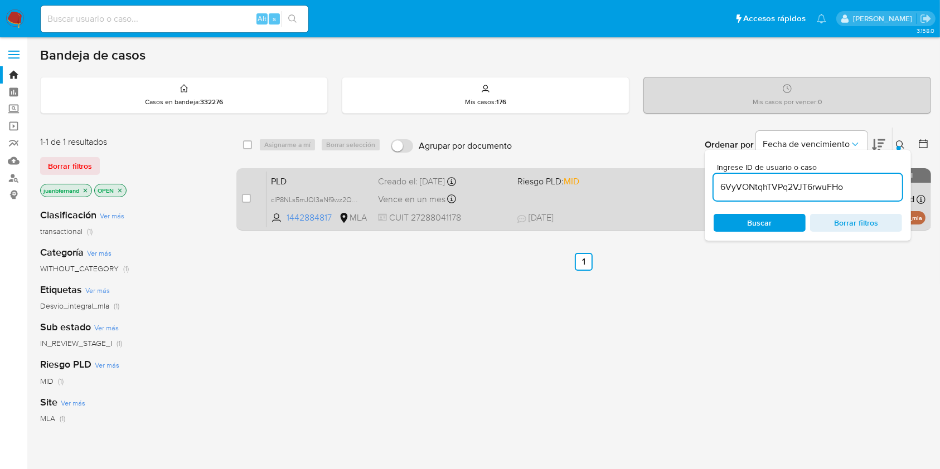
type input "6VyVONtqhTVPq2VJT6rwuFHo"
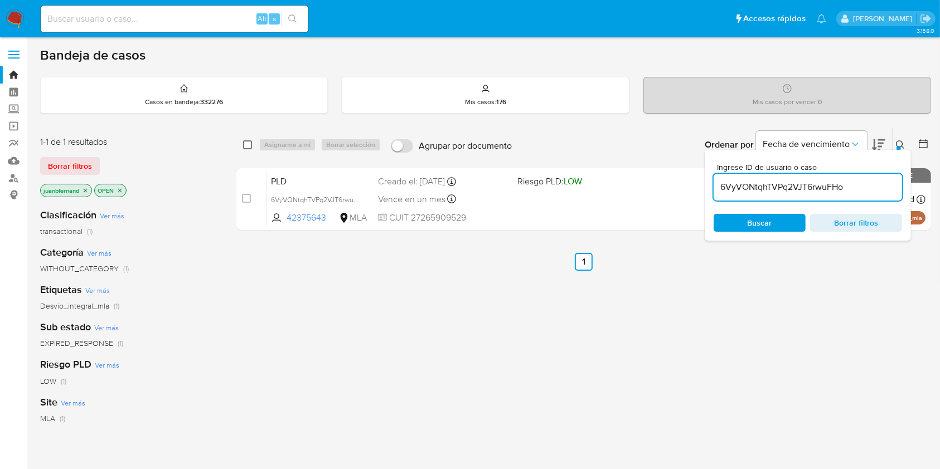
click at [247, 144] on input "checkbox" at bounding box center [247, 144] width 9 height 9
checkbox input "true"
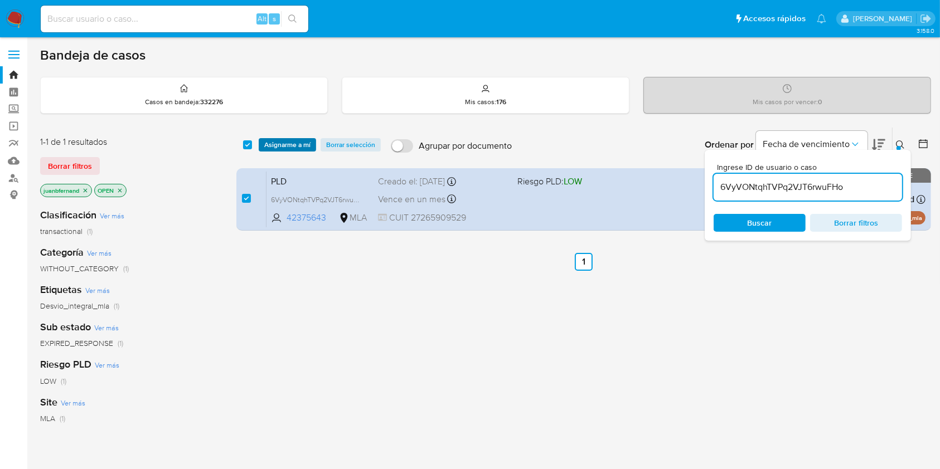
click at [297, 148] on span "Asignarme a mí" at bounding box center [287, 144] width 46 height 11
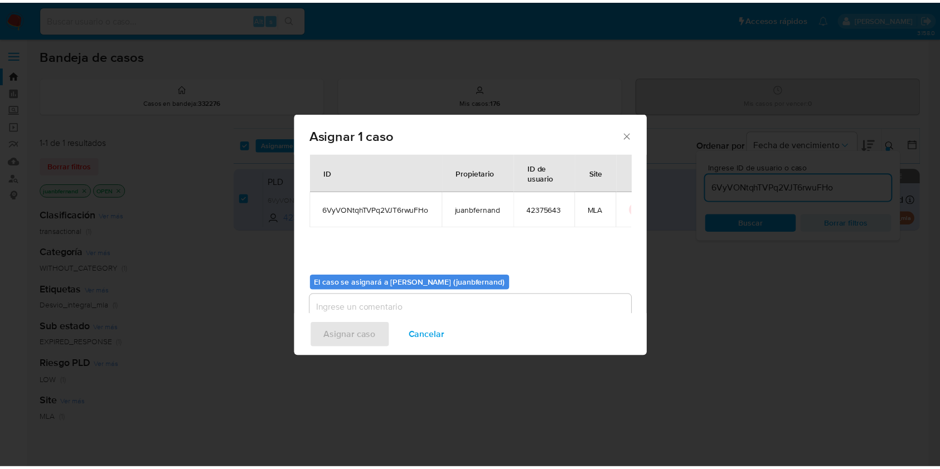
scroll to position [57, 0]
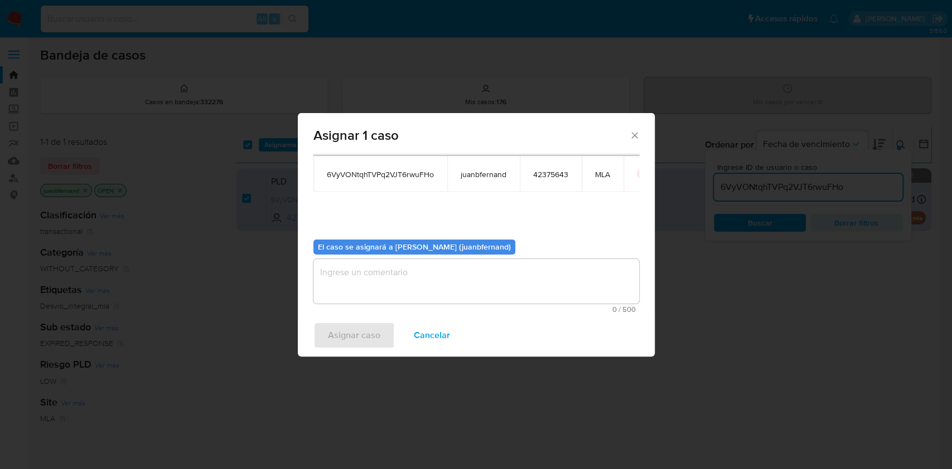
click at [425, 289] on textarea "assign-modal" at bounding box center [476, 281] width 326 height 45
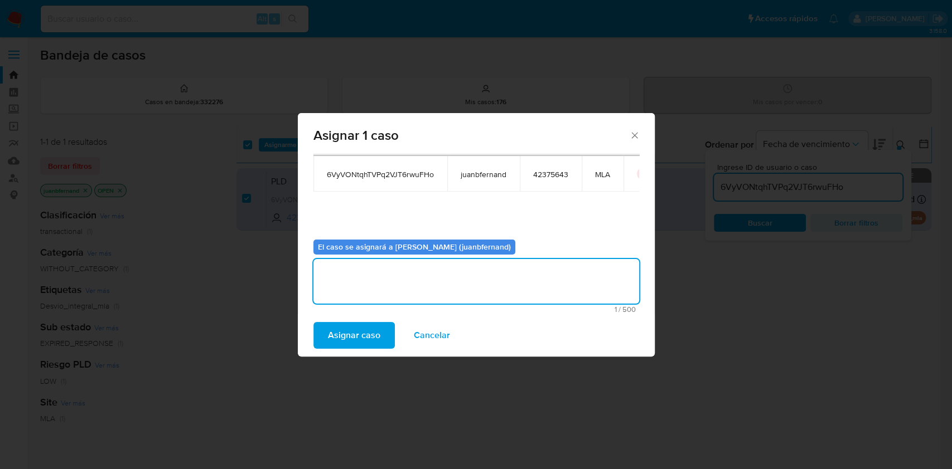
click at [358, 336] on span "Asignar caso" at bounding box center [354, 335] width 52 height 25
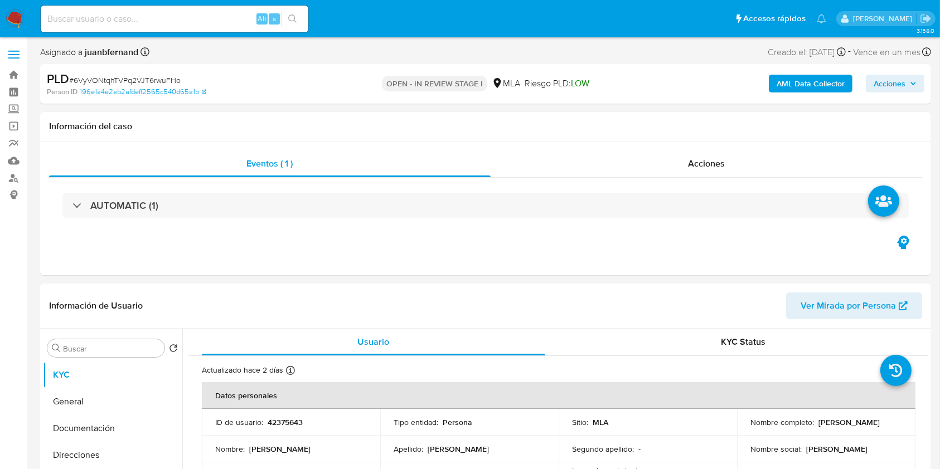
select select "10"
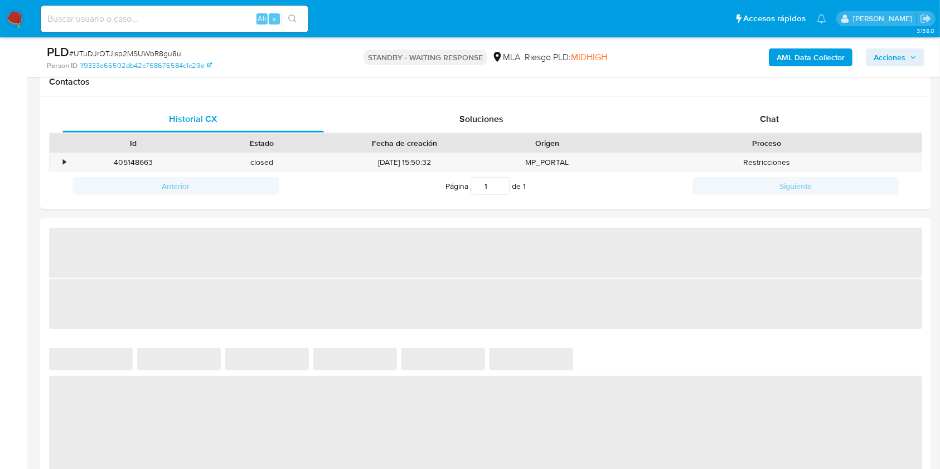
scroll to position [520, 0]
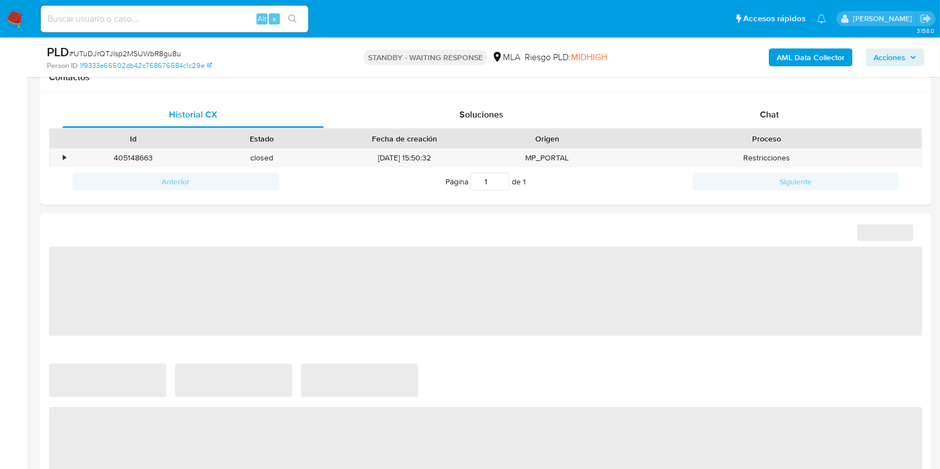
select select "10"
